Goal: Find specific page/section: Find specific page/section

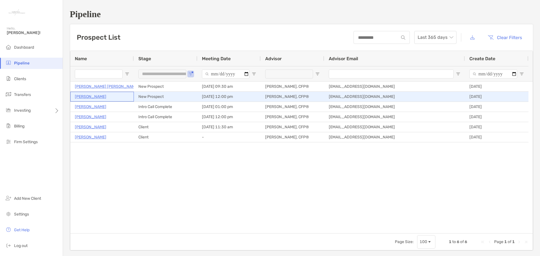
click at [93, 97] on p "[PERSON_NAME]" at bounding box center [90, 96] width 31 height 7
